Goal: Navigation & Orientation: Find specific page/section

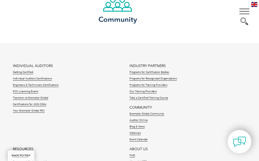
scroll to position [617, 0]
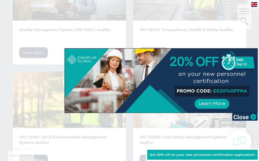
scroll to position [771, 0]
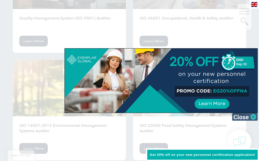
click at [240, 115] on img at bounding box center [245, 117] width 26 height 8
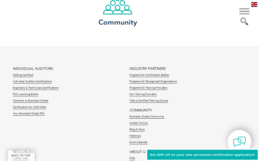
scroll to position [1646, 0]
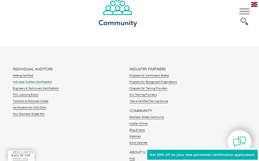
click at [31, 80] on link "Individual Auditors Certifications" at bounding box center [32, 82] width 39 height 4
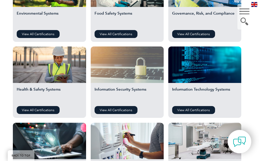
scroll to position [245, 0]
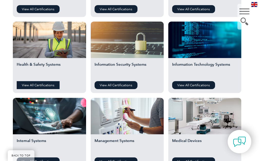
click at [39, 86] on link "View All Certifications" at bounding box center [38, 85] width 43 height 8
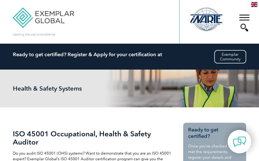
click at [243, 17] on div "▼" at bounding box center [244, 23] width 14 height 26
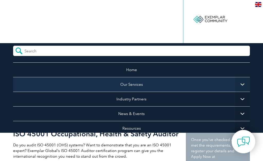
scroll to position [51, 0]
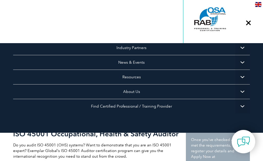
click at [238, 106] on span "▼" at bounding box center [242, 106] width 15 height 15
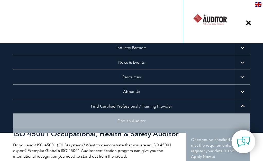
click at [132, 118] on link "Find an Auditor" at bounding box center [131, 121] width 237 height 15
